Goal: Use online tool/utility: Utilize a website feature to perform a specific function

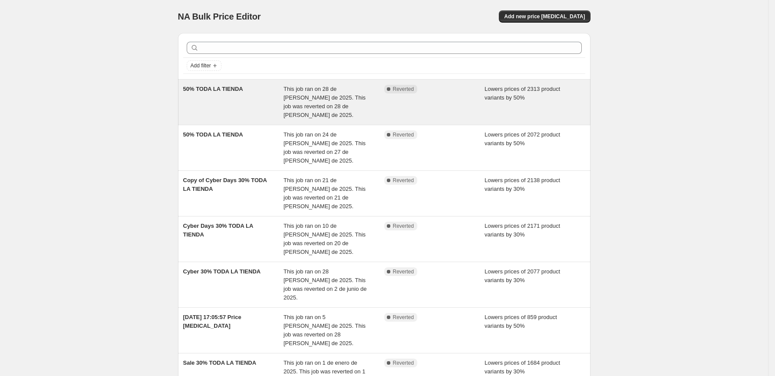
click at [222, 105] on div "50% TODA LA TIENDA" at bounding box center [233, 102] width 101 height 35
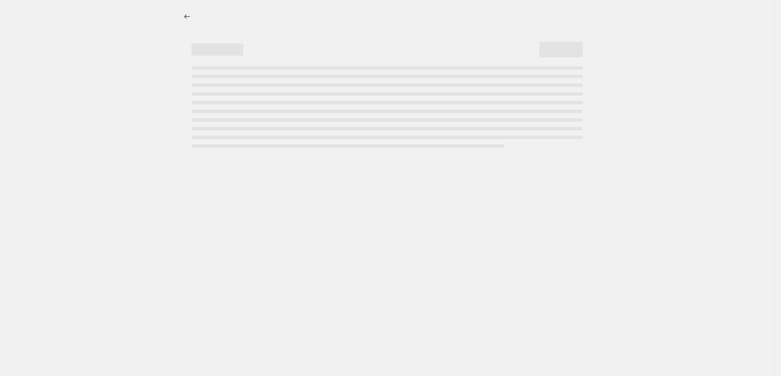
select select "percentage"
select select "collection"
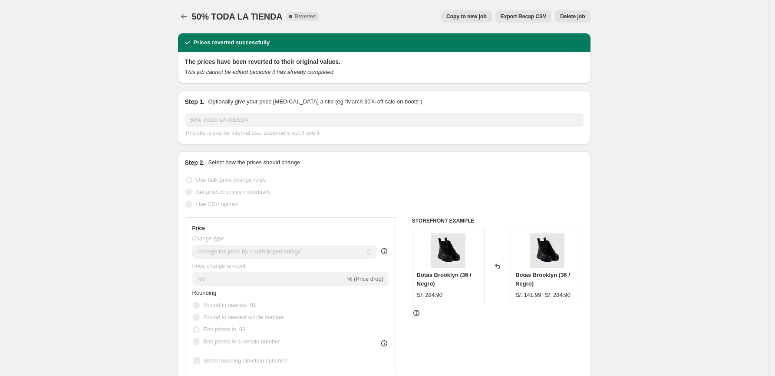
click at [478, 18] on span "Copy to new job" at bounding box center [466, 16] width 40 height 7
select select "percentage"
select select "collection"
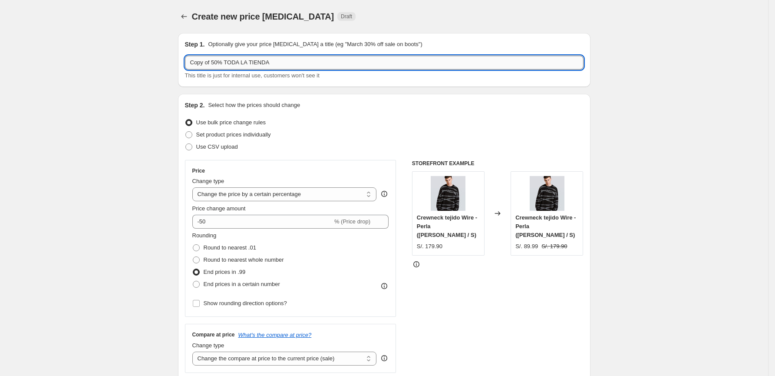
click at [215, 66] on input "Copy of 50% TODA LA TIENDA" at bounding box center [384, 63] width 399 height 14
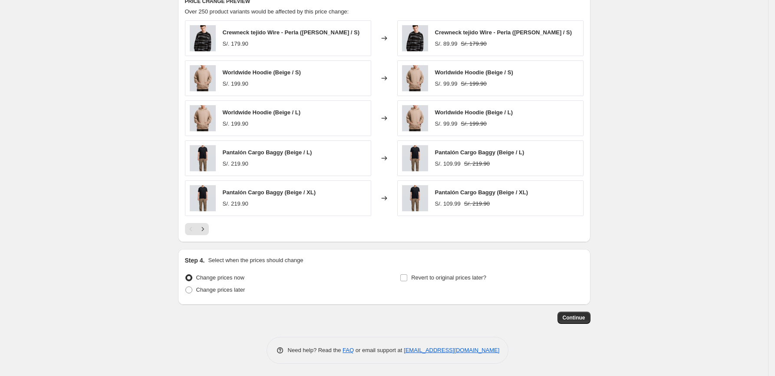
scroll to position [593, 0]
type input "50% TODA LA TIENDA"
click at [235, 287] on span "Change prices later" at bounding box center [220, 288] width 49 height 7
click at [186, 286] on input "Change prices later" at bounding box center [185, 285] width 0 height 0
radio input "true"
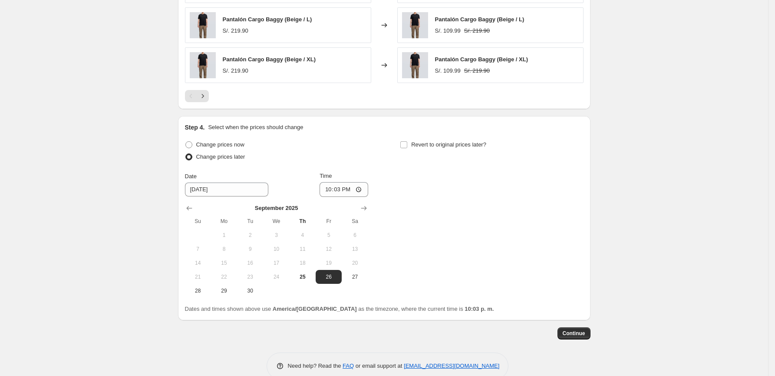
scroll to position [723, 0]
click at [309, 277] on span "25" at bounding box center [302, 275] width 19 height 7
type input "[DATE]"
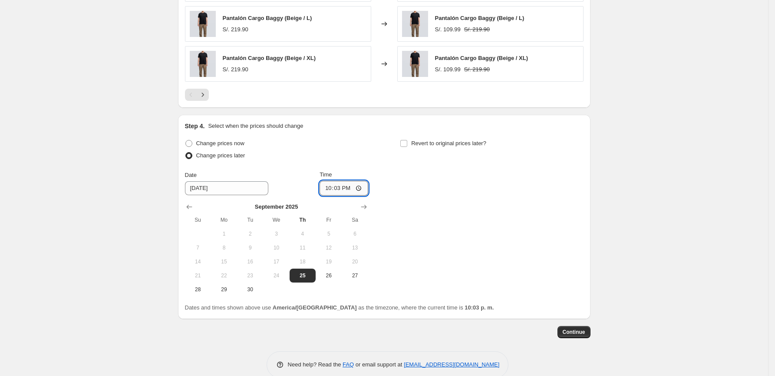
click at [343, 193] on input "22:03" at bounding box center [344, 188] width 49 height 15
click at [349, 192] on input "22:03" at bounding box center [344, 188] width 49 height 15
type input "22:06"
click at [405, 145] on input "Revert to original prices later?" at bounding box center [403, 143] width 7 height 7
checkbox input "true"
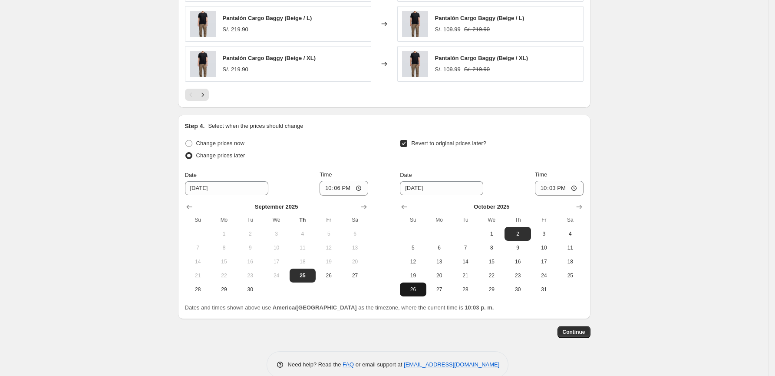
click at [422, 293] on span "26" at bounding box center [412, 289] width 19 height 7
click at [409, 207] on icon "Show previous month, September 2025" at bounding box center [404, 206] width 9 height 9
click at [419, 293] on span "28" at bounding box center [412, 289] width 19 height 7
type input "[DATE]"
click at [558, 191] on input "22:03" at bounding box center [559, 188] width 49 height 15
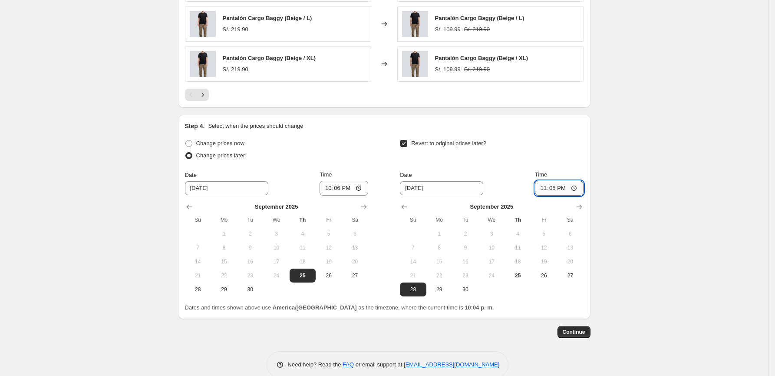
type input "23:59"
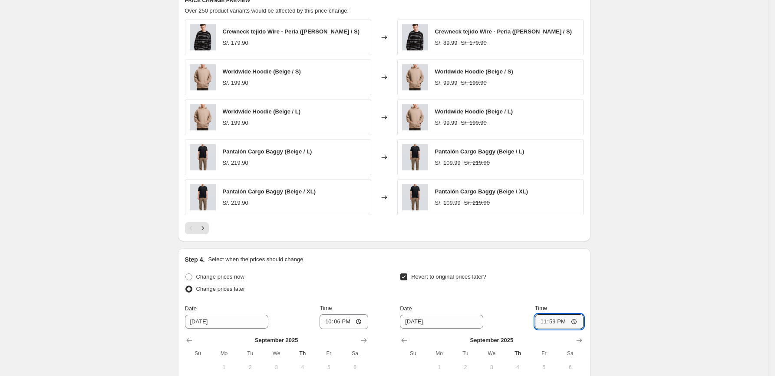
scroll to position [742, 0]
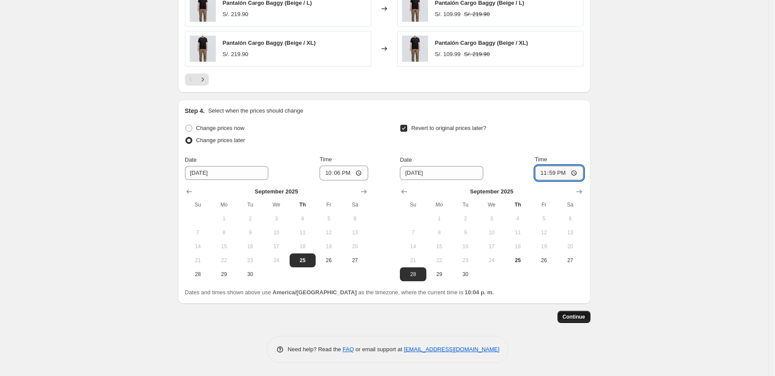
click at [585, 313] on span "Continue" at bounding box center [574, 316] width 23 height 7
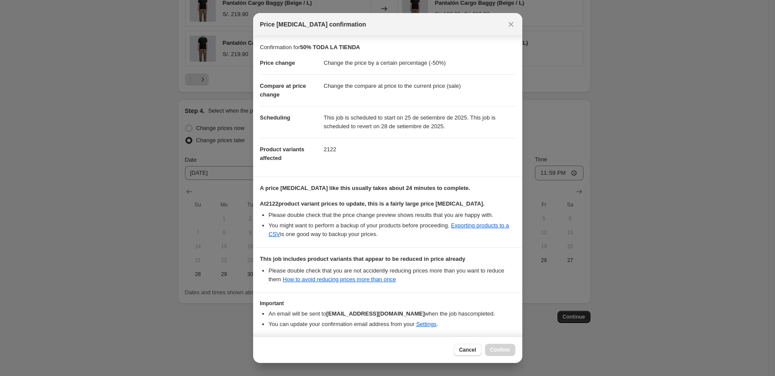
scroll to position [38, 0]
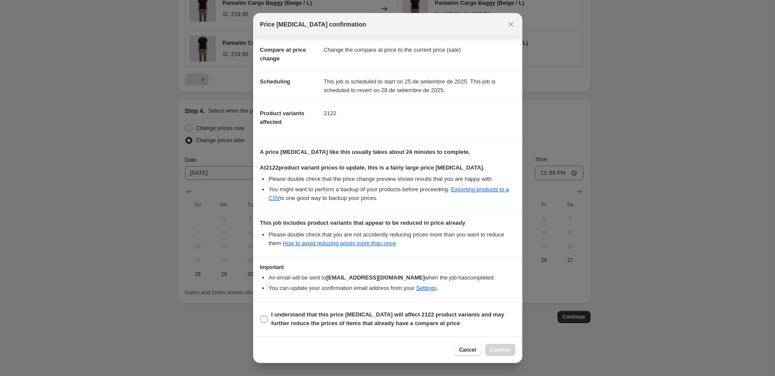
click at [266, 318] on input "I understand that this price [MEDICAL_DATA] will affect 2122 product variants a…" at bounding box center [263, 318] width 7 height 7
checkbox input "true"
click at [494, 353] on span "Confirm" at bounding box center [500, 349] width 20 height 7
